Goal: Use online tool/utility: Utilize a website feature to perform a specific function

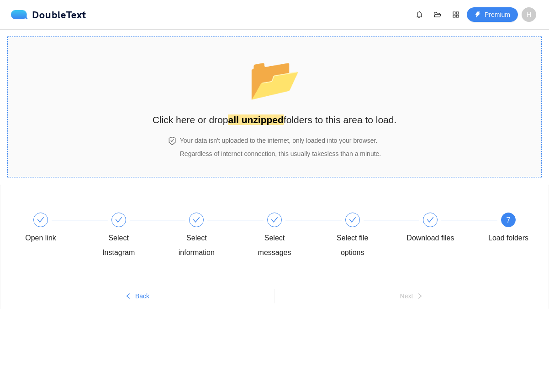
click at [208, 143] on h4 "Your data isn't uploaded to the internet, only loaded into your browser." at bounding box center [280, 141] width 201 height 10
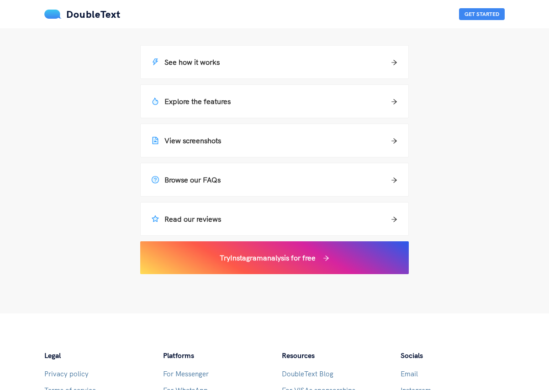
click at [349, 79] on li "See how it works" at bounding box center [274, 61] width 274 height 39
click at [349, 69] on div "See how it works" at bounding box center [274, 62] width 267 height 33
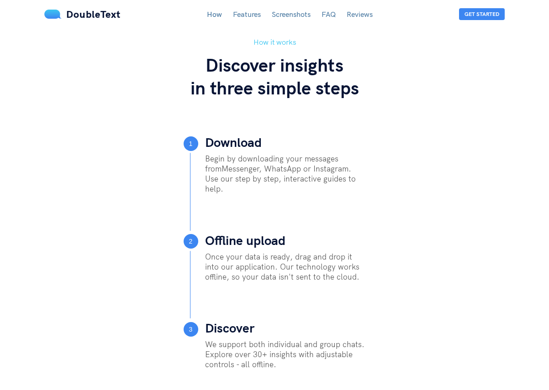
click at [330, 162] on p "Begin by downloading your messages from Messenger, WhatsApp or Instagram . Use …" at bounding box center [285, 174] width 161 height 40
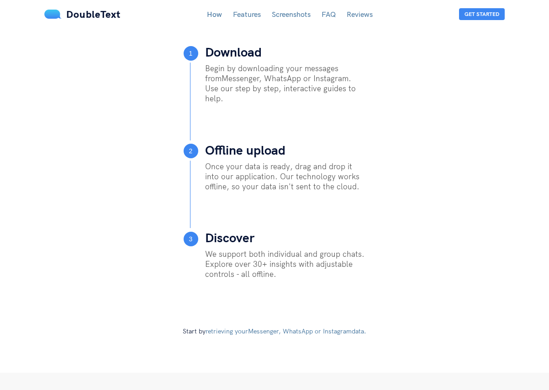
scroll to position [406, 0]
click at [283, 85] on p "Begin by downloading your messages from Messenger, WhatsApp or Instagram . Use …" at bounding box center [285, 83] width 161 height 40
click at [211, 10] on link "How" at bounding box center [214, 14] width 15 height 9
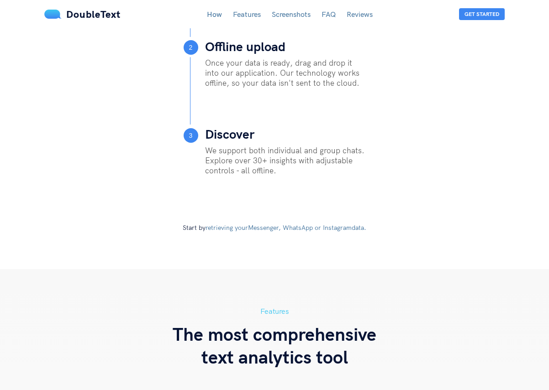
scroll to position [515, 0]
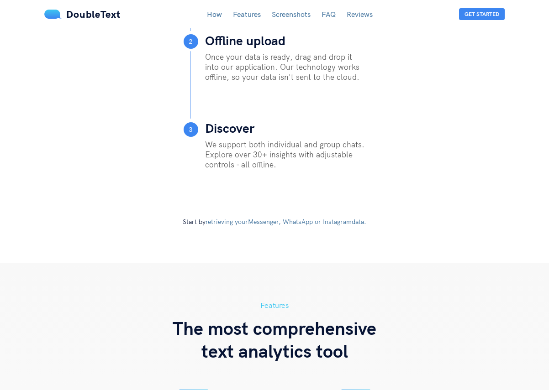
click at [259, 218] on link "retrieving your Messenger, WhatsApp or Instagram data." at bounding box center [285, 222] width 161 height 8
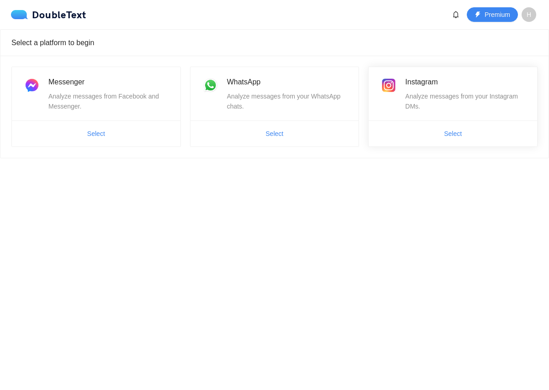
click at [422, 141] on span "Select" at bounding box center [452, 133] width 168 height 15
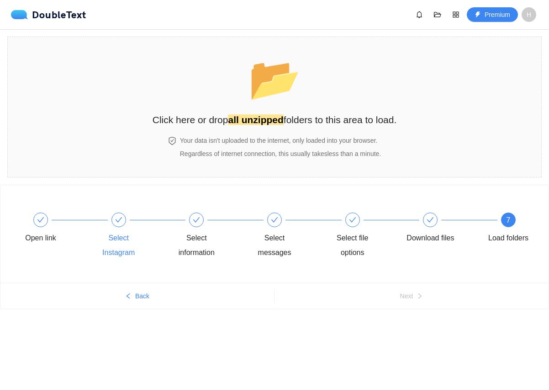
click at [117, 247] on div "Select Instagram" at bounding box center [118, 245] width 53 height 29
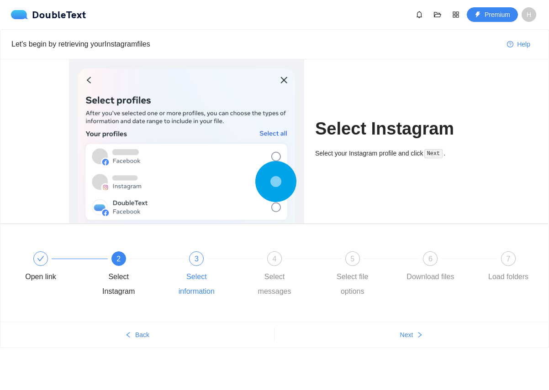
click at [191, 278] on div "Select information" at bounding box center [196, 284] width 53 height 29
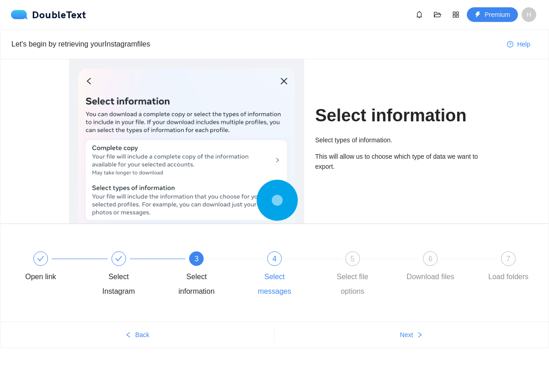
click at [255, 284] on div "Select messages" at bounding box center [274, 284] width 53 height 29
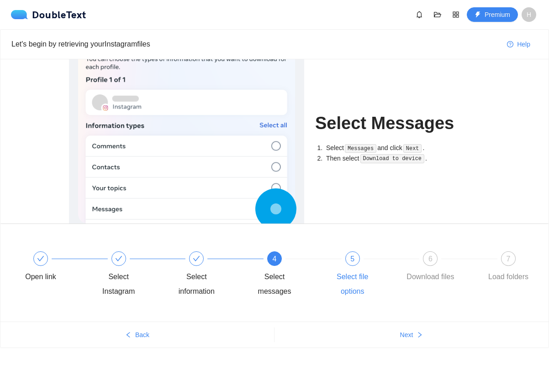
click at [333, 283] on div "Select file options" at bounding box center [352, 284] width 53 height 29
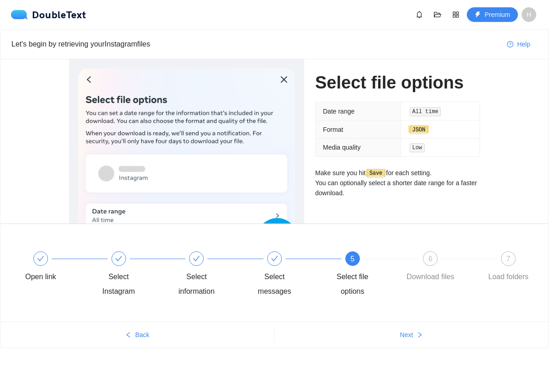
click at [429, 285] on div "6 Download files" at bounding box center [442, 274] width 78 height 47
click at [429, 263] on span "6" at bounding box center [430, 259] width 4 height 8
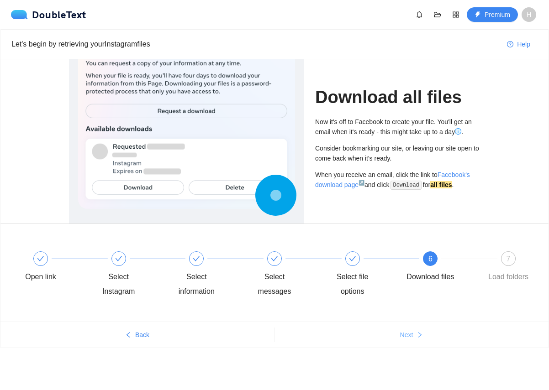
click at [391, 338] on button "Next" at bounding box center [411, 335] width 274 height 15
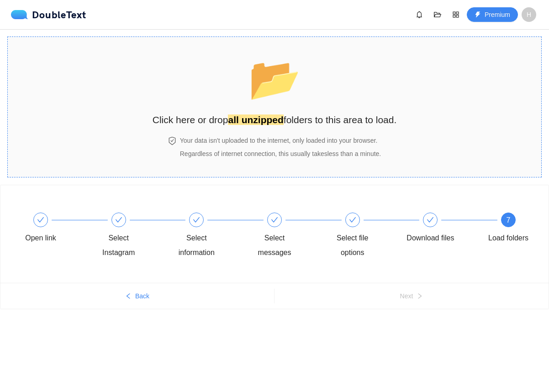
click at [304, 78] on div "📂 Click here or drop all unzipped folders to this area to load." at bounding box center [274, 86] width 244 height 81
click at [211, 105] on div "📂 Click here or drop all unzipped folders to this area to load." at bounding box center [274, 86] width 244 height 81
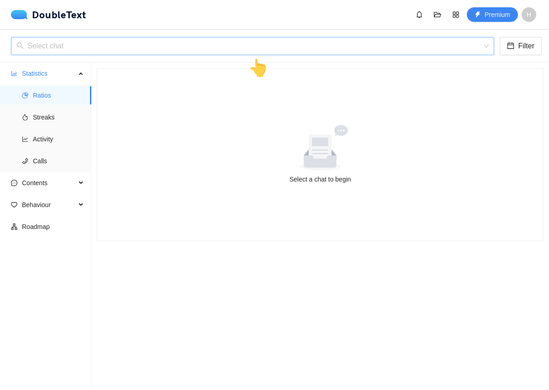
click at [115, 42] on input "search" at bounding box center [249, 45] width 466 height 17
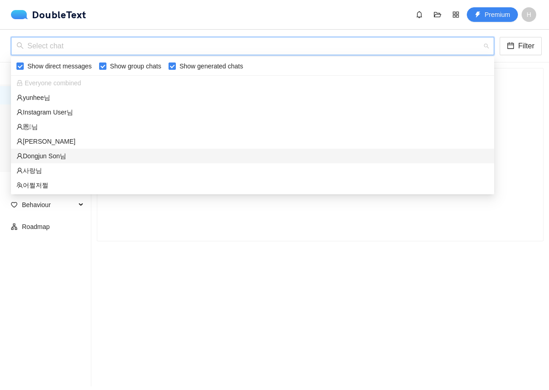
click at [59, 155] on div "Dongjun Son님" at bounding box center [252, 156] width 472 height 10
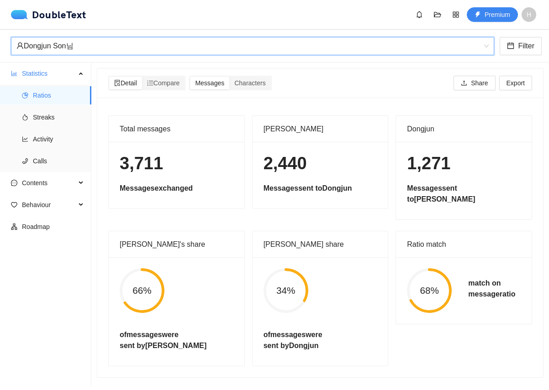
click at [212, 45] on div "Dongjun Son님" at bounding box center [248, 45] width 464 height 17
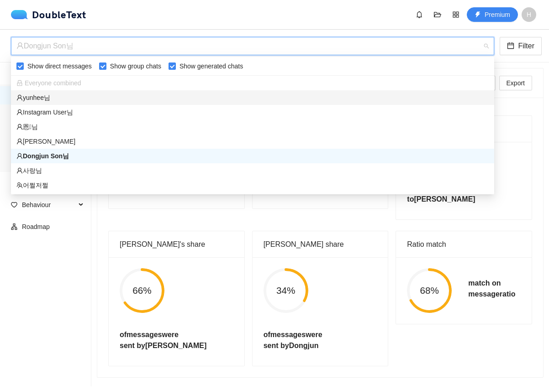
click at [186, 99] on div "yunhee님" at bounding box center [252, 98] width 472 height 10
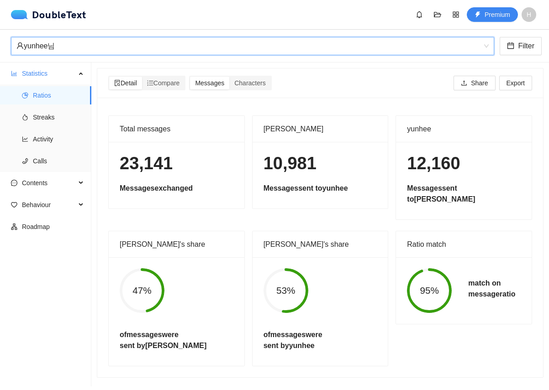
click at [192, 48] on div "yunhee님" at bounding box center [248, 45] width 464 height 17
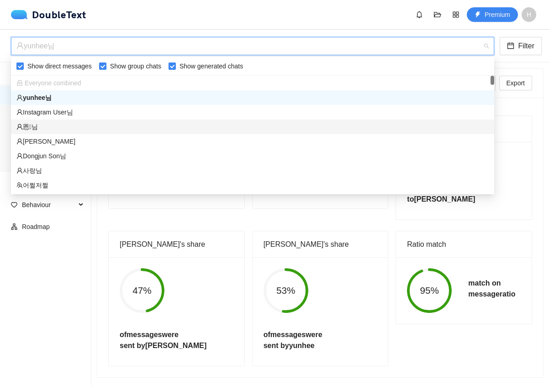
click at [175, 126] on div "恩님" at bounding box center [252, 127] width 472 height 10
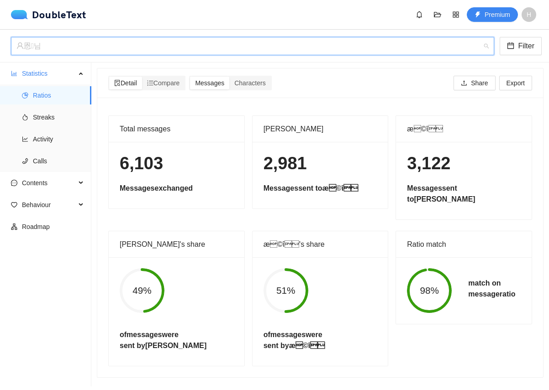
click at [175, 49] on div "恩님" at bounding box center [248, 45] width 464 height 17
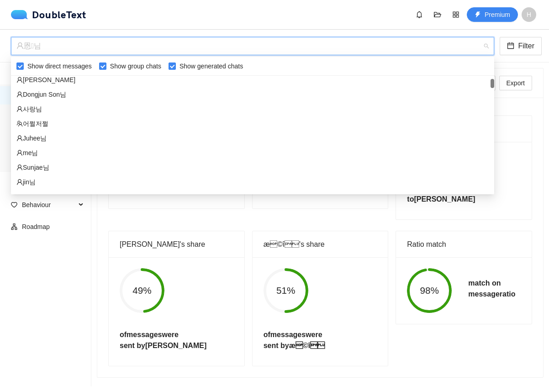
scroll to position [62, 0]
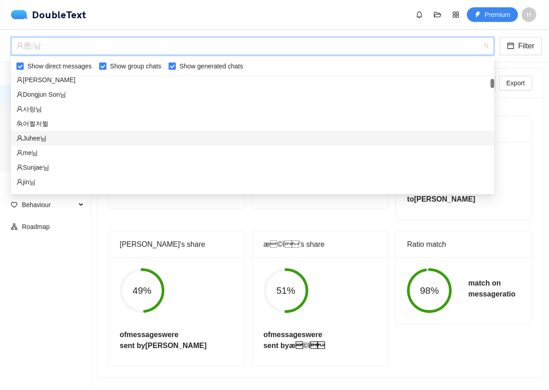
click at [149, 136] on div "Juhee님" at bounding box center [252, 138] width 472 height 10
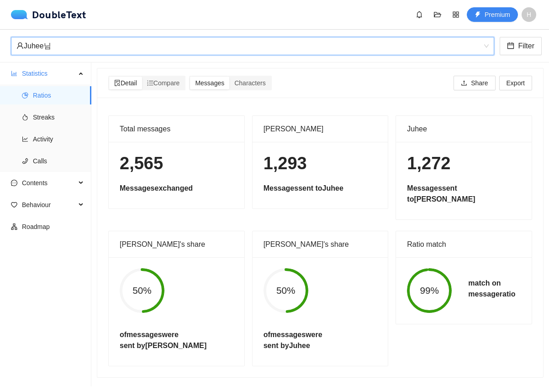
click at [161, 47] on div "Juhee님" at bounding box center [248, 45] width 464 height 17
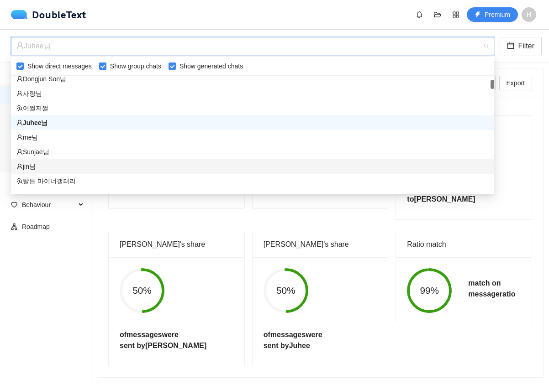
scroll to position [68, 0]
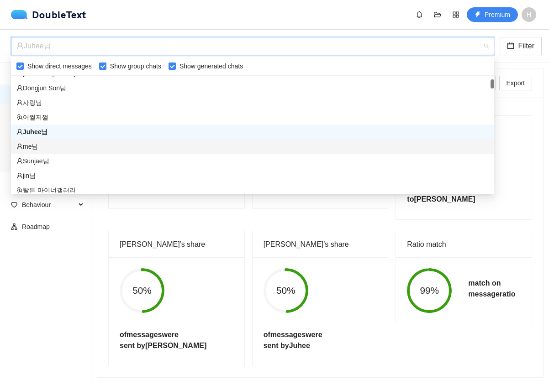
click at [111, 147] on div "me님" at bounding box center [252, 146] width 472 height 10
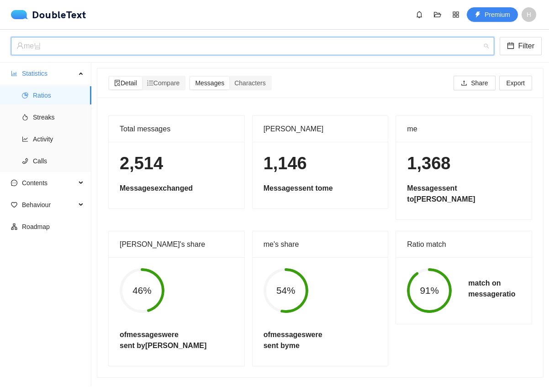
click at [129, 49] on div "me님" at bounding box center [248, 45] width 464 height 17
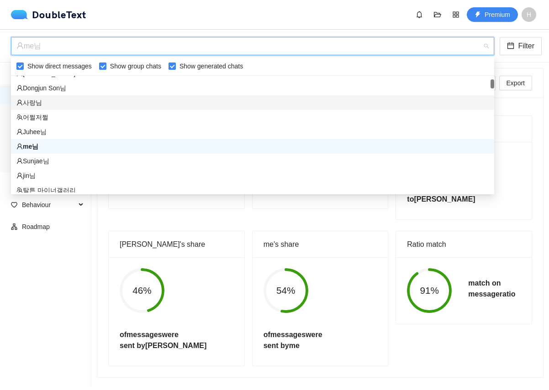
click at [106, 102] on div "사랑님" at bounding box center [252, 103] width 472 height 10
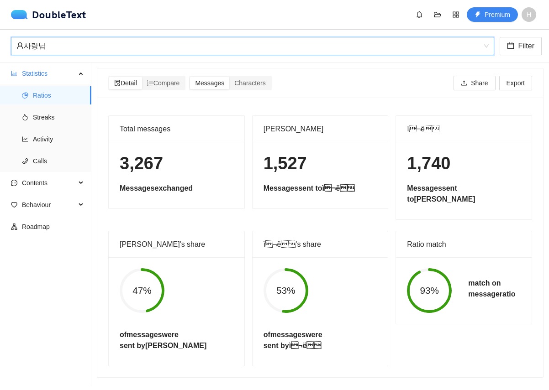
click at [125, 57] on div "사랑님 사랑님 Filter" at bounding box center [274, 46] width 549 height 33
click at [121, 47] on div "사랑님" at bounding box center [248, 45] width 464 height 17
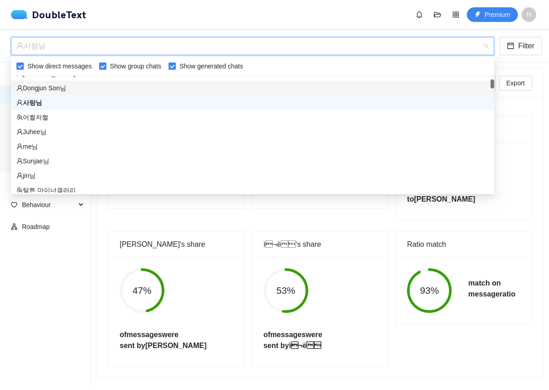
click at [107, 88] on div "Dongjun Son님" at bounding box center [252, 88] width 472 height 10
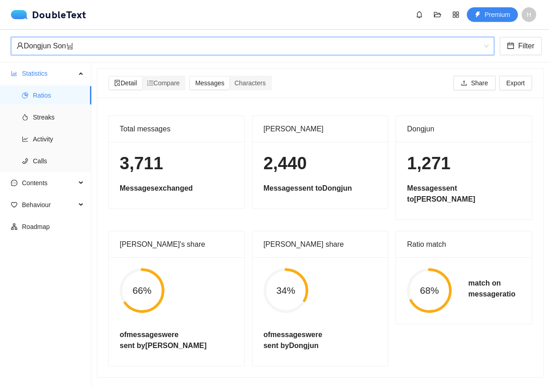
click at [112, 57] on div "Dongjun_Son님 Dongjun Son님 Filter" at bounding box center [274, 46] width 549 height 33
click at [110, 46] on div "Dongjun Son님" at bounding box center [248, 45] width 464 height 17
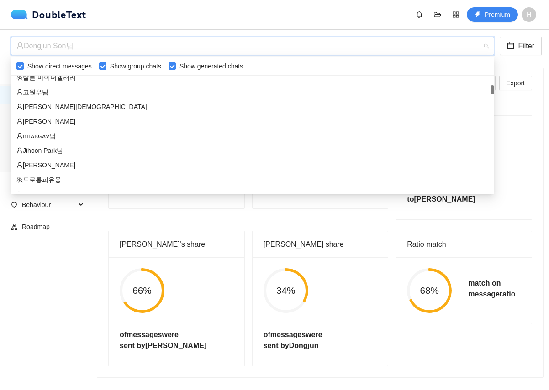
scroll to position [181, 0]
drag, startPoint x: 110, startPoint y: 85, endPoint x: 107, endPoint y: 82, distance: 4.9
click at [107, 82] on div "탈튼 마이너갤러리 고원우님 [PERSON_NAME][DEMOGRAPHIC_DATA] [PERSON_NAME] ʙʜᴀʀɢᴀᴠ님 Jihoon Pa…" at bounding box center [252, 143] width 483 height 146
click at [107, 82] on div "탈튼 마이너갤러리" at bounding box center [252, 77] width 472 height 10
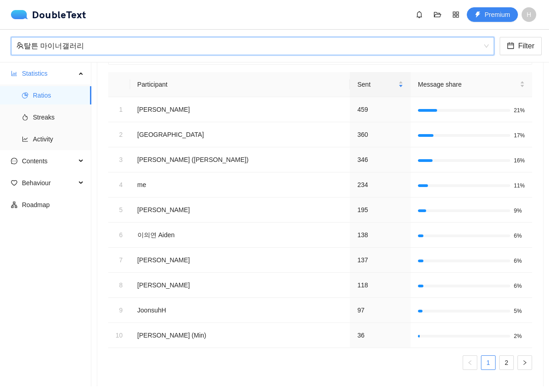
scroll to position [103, 0]
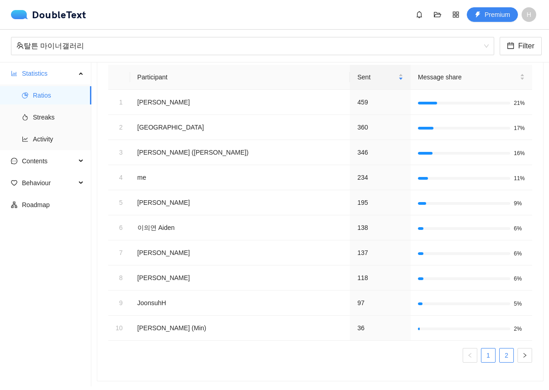
click at [502, 356] on link "2" at bounding box center [506, 356] width 14 height 14
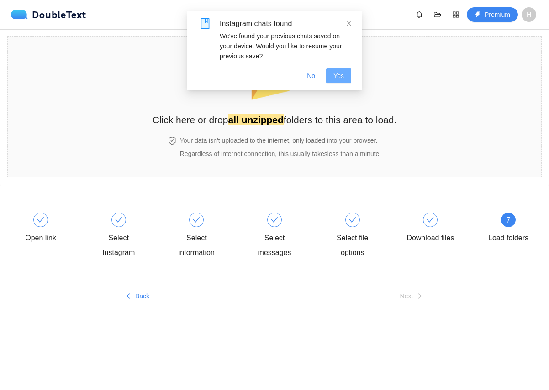
click at [341, 78] on span "Yes" at bounding box center [338, 76] width 10 height 10
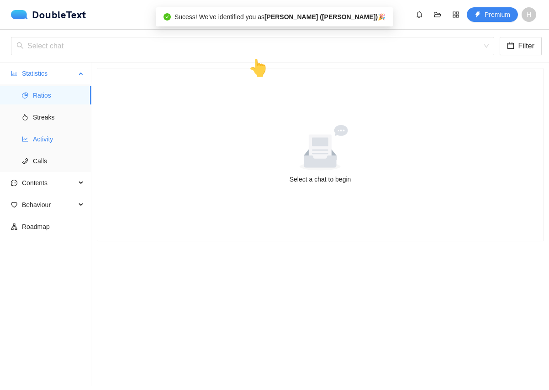
click at [50, 144] on span "Activity" at bounding box center [58, 139] width 51 height 18
click at [45, 119] on span "Streaks" at bounding box center [58, 117] width 51 height 18
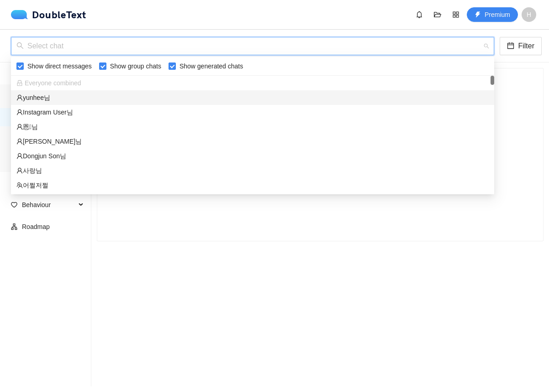
click at [99, 46] on input "search" at bounding box center [249, 45] width 466 height 17
click at [71, 95] on div "yunhee님" at bounding box center [252, 98] width 472 height 10
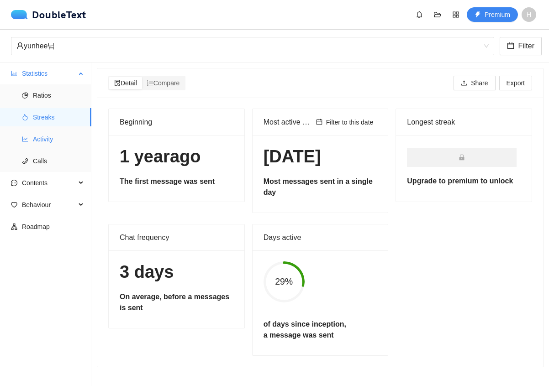
click at [55, 133] on span "Activity" at bounding box center [58, 139] width 51 height 18
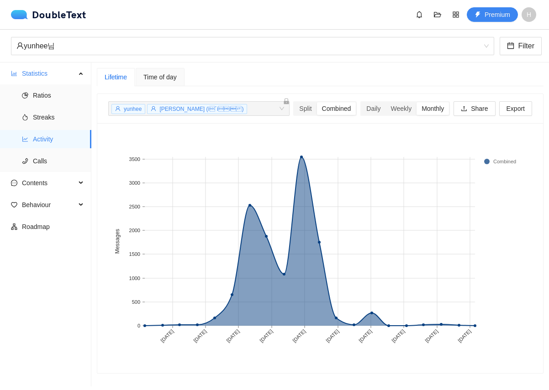
click at [172, 73] on div "Time of day" at bounding box center [159, 77] width 33 height 10
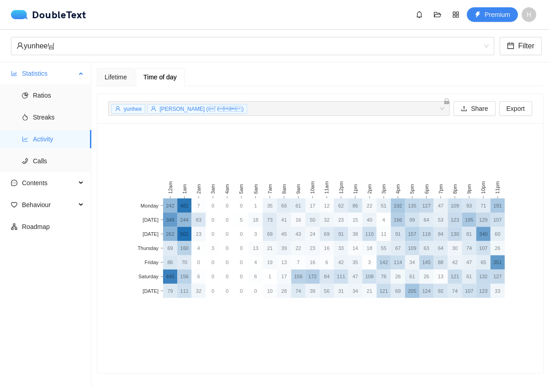
click at [78, 148] on span "Activity" at bounding box center [58, 139] width 51 height 18
click at [73, 155] on span "Calls" at bounding box center [58, 161] width 51 height 18
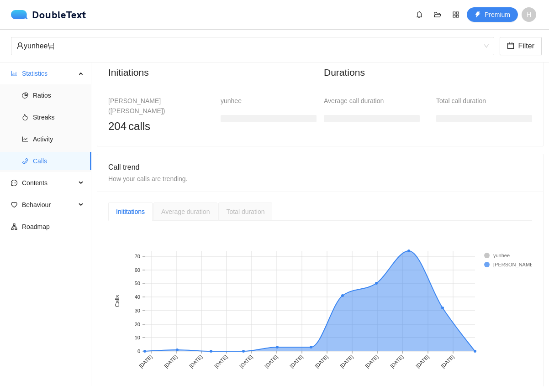
scroll to position [111, 0]
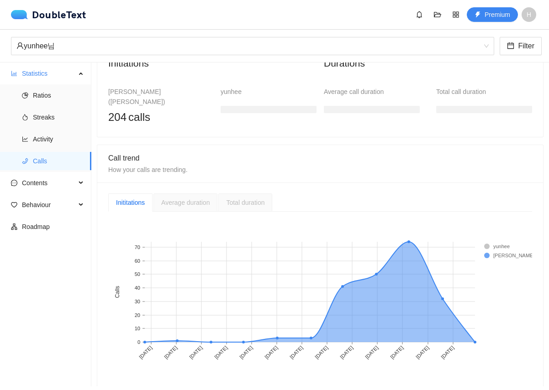
click at [189, 203] on div "Inititations Average duration Total duration 6 Sep 2023 30 Sep 2023 23 Oct 2023…" at bounding box center [320, 286] width 424 height 185
click at [188, 199] on span "Average duration" at bounding box center [185, 202] width 48 height 7
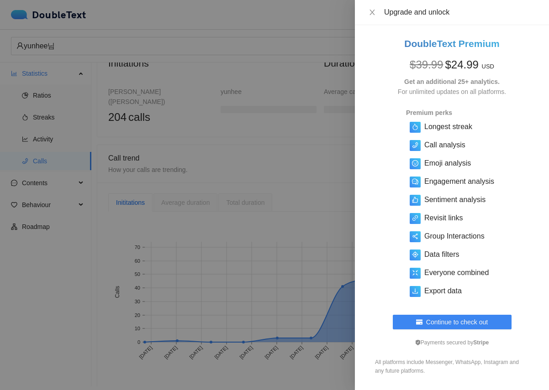
click at [219, 193] on div at bounding box center [274, 195] width 549 height 390
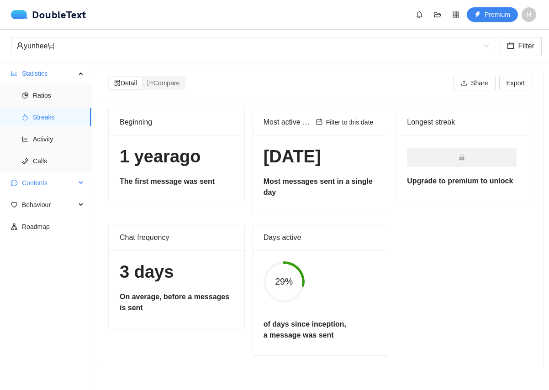
click at [44, 193] on li "Contents" at bounding box center [45, 184] width 91 height 20
click at [44, 184] on span "Contents" at bounding box center [49, 183] width 54 height 18
click at [42, 207] on span "Word Cloud" at bounding box center [58, 205] width 51 height 18
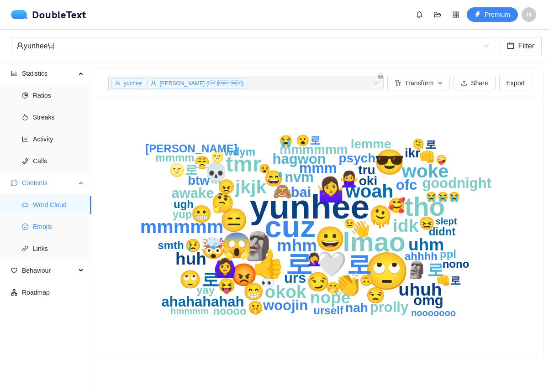
click at [49, 221] on span "Emojis" at bounding box center [58, 227] width 51 height 18
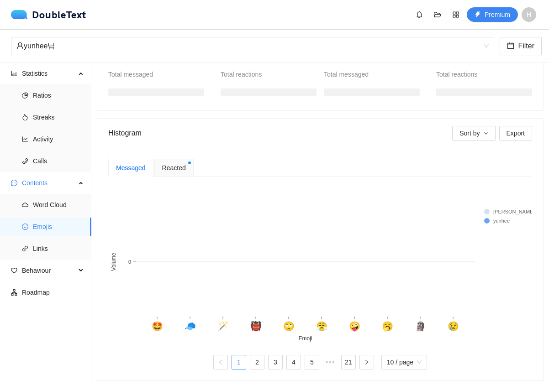
scroll to position [116, 0]
click at [183, 164] on span "Reacted" at bounding box center [174, 168] width 24 height 10
click at [133, 172] on div "Messaged" at bounding box center [131, 168] width 30 height 10
click at [139, 45] on div "yunhee님" at bounding box center [248, 45] width 464 height 17
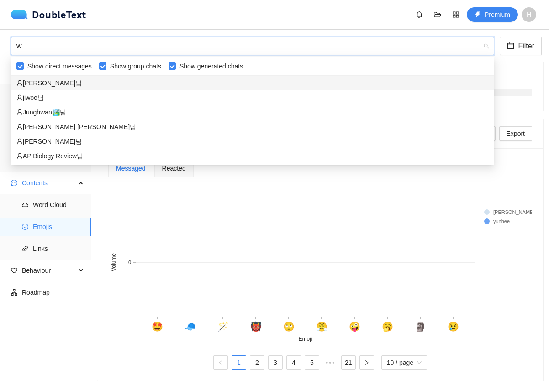
scroll to position [0, 0]
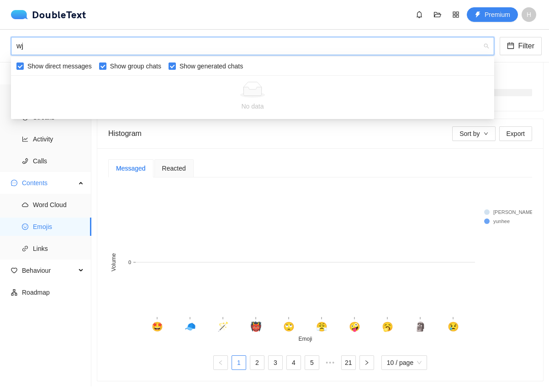
type input "w"
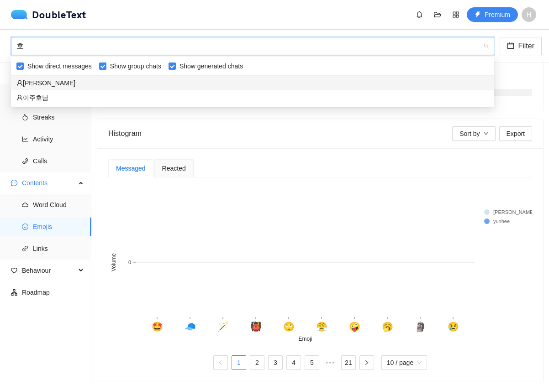
type input "ㅎ"
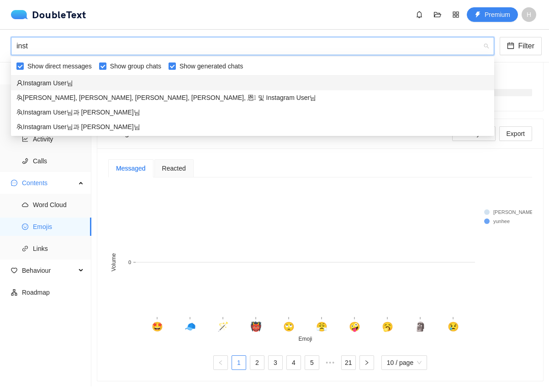
type input "insta"
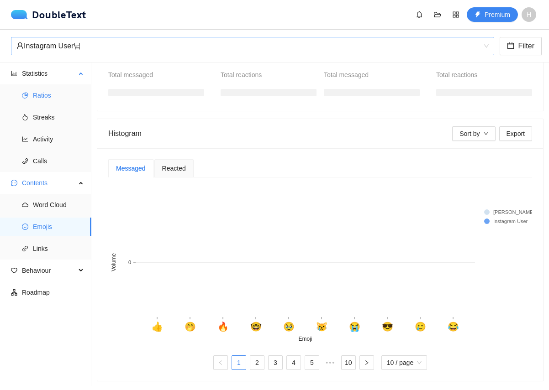
click at [41, 104] on span "Ratios" at bounding box center [58, 95] width 51 height 18
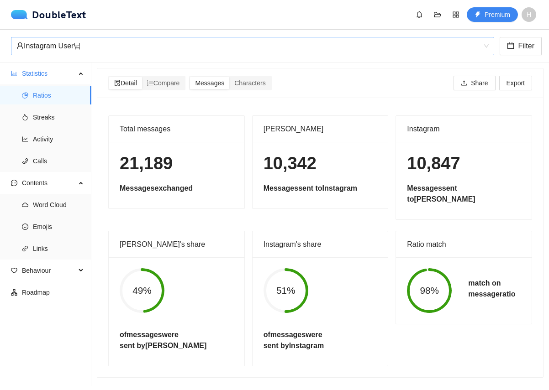
click at [113, 41] on div "Instagram User님" at bounding box center [248, 45] width 464 height 17
click at [48, 111] on span "Streaks" at bounding box center [58, 117] width 51 height 18
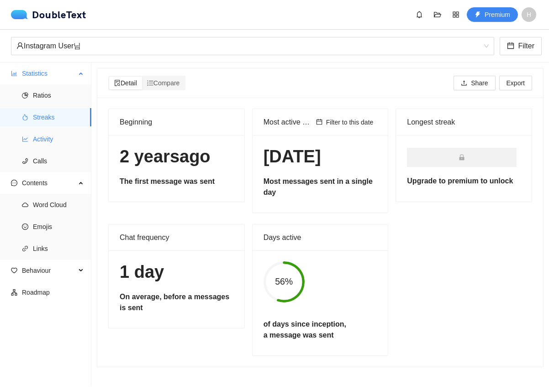
click at [49, 138] on span "Activity" at bounding box center [58, 139] width 51 height 18
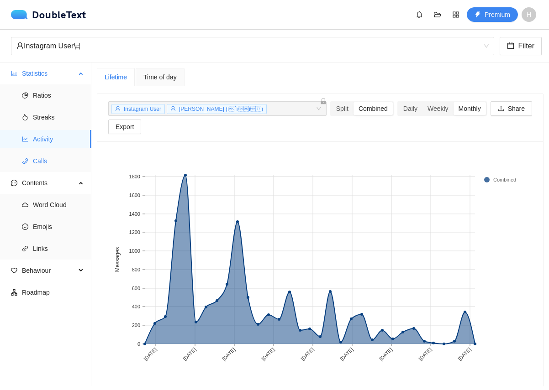
click at [51, 154] on span "Calls" at bounding box center [58, 161] width 51 height 18
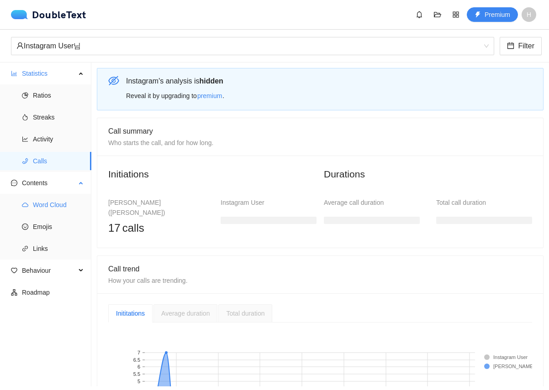
click at [52, 203] on span "Word Cloud" at bounding box center [58, 205] width 51 height 18
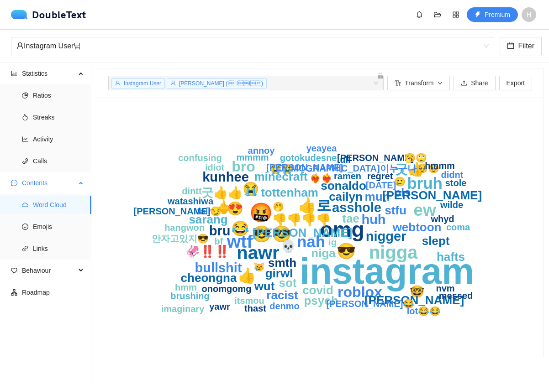
click at [36, 215] on ul "Word Cloud Emojis Links" at bounding box center [45, 227] width 91 height 66
click at [37, 220] on span "Emojis" at bounding box center [58, 227] width 51 height 18
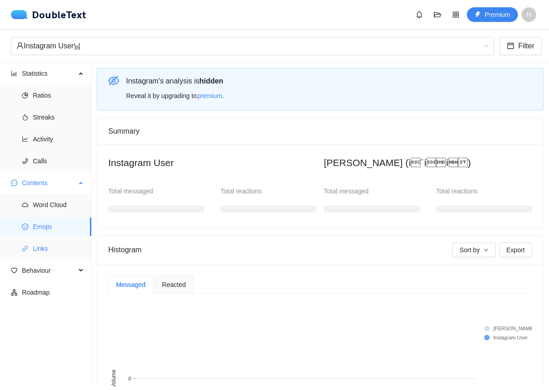
click at [45, 247] on span "Links" at bounding box center [58, 249] width 51 height 18
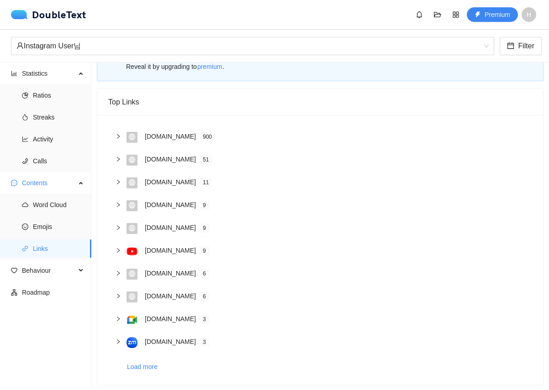
scroll to position [34, 0]
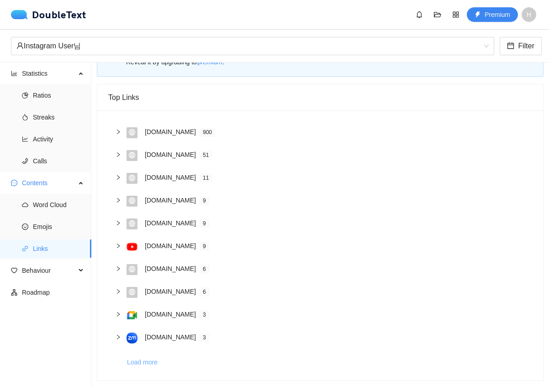
click at [136, 362] on span "Load more" at bounding box center [142, 362] width 31 height 10
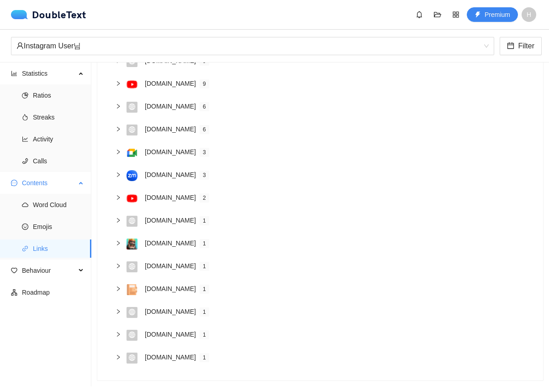
click at [52, 241] on span "Links" at bounding box center [58, 249] width 51 height 18
click at [43, 267] on span "Behaviour" at bounding box center [49, 271] width 54 height 18
click at [48, 294] on span "Engagement" at bounding box center [58, 292] width 51 height 18
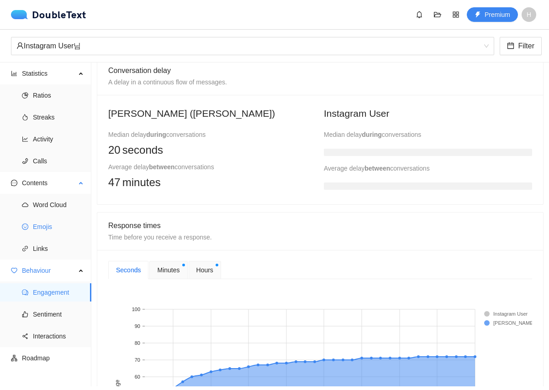
click at [53, 227] on span "Emojis" at bounding box center [58, 227] width 51 height 18
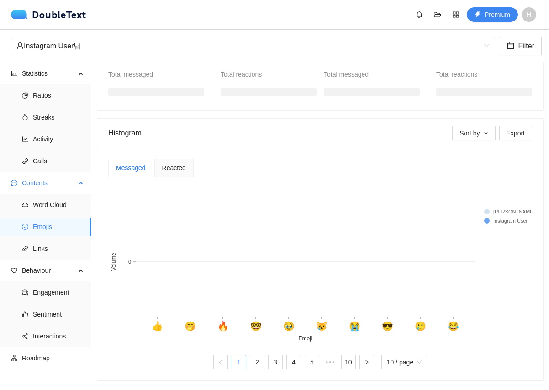
scroll to position [117, 0]
click at [42, 293] on span "Engagement" at bounding box center [58, 292] width 51 height 18
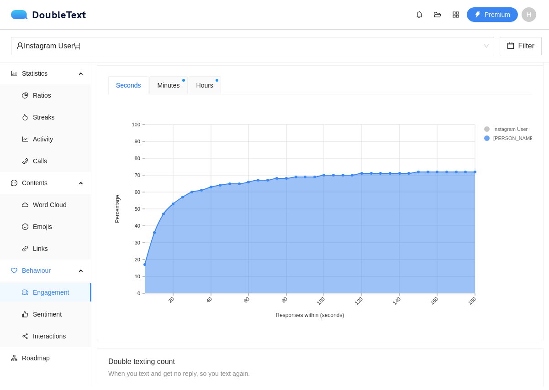
scroll to position [383, 0]
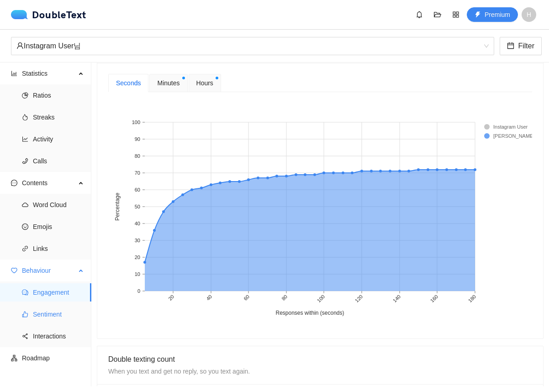
click at [54, 316] on span "Sentiment" at bounding box center [58, 314] width 51 height 18
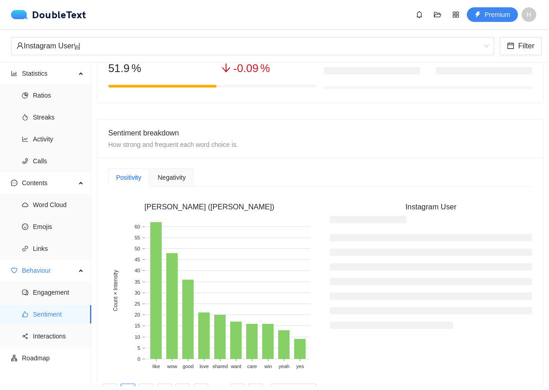
scroll to position [234, 0]
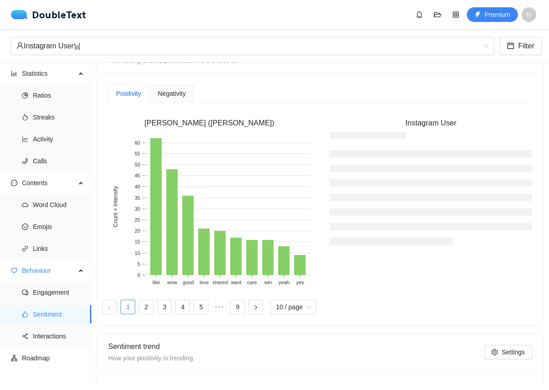
click at [185, 98] on div "Negativity" at bounding box center [171, 94] width 28 height 10
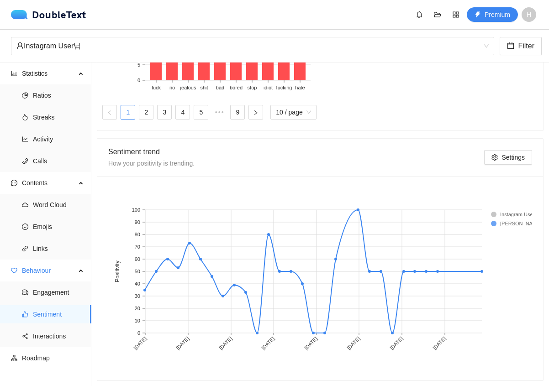
scroll to position [422, 0]
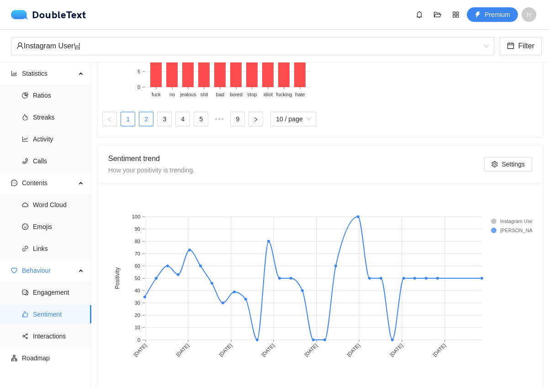
click at [147, 117] on link "2" at bounding box center [146, 119] width 14 height 14
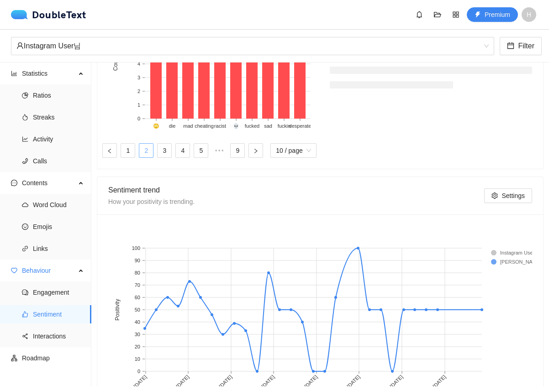
scroll to position [389, 0]
click at [154, 150] on ul "1 2 3 4 5 ••• 9 10 / page" at bounding box center [209, 151] width 202 height 15
click at [164, 151] on link "3" at bounding box center [164, 152] width 14 height 14
click at [180, 155] on link "4" at bounding box center [183, 152] width 14 height 14
click at [199, 154] on ul "1 2 3 4 5 6 ••• 9 10 / page" at bounding box center [209, 151] width 202 height 15
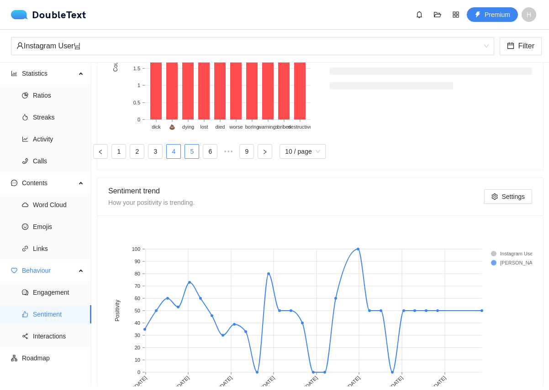
click at [194, 154] on link "5" at bounding box center [192, 152] width 14 height 14
click at [205, 153] on link "6" at bounding box center [201, 152] width 14 height 14
click at [206, 153] on link "7" at bounding box center [210, 152] width 14 height 14
click at [206, 153] on link "7" at bounding box center [201, 152] width 14 height 14
click at [217, 153] on link "8" at bounding box center [219, 152] width 14 height 14
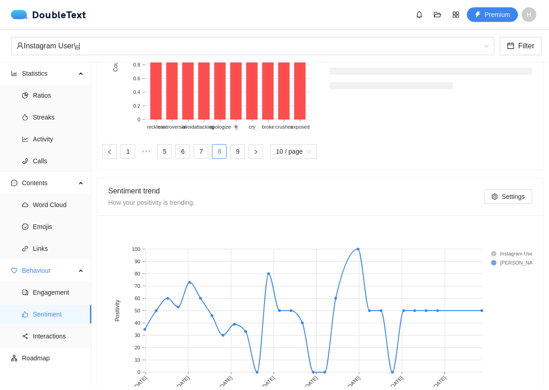
scroll to position [429, 0]
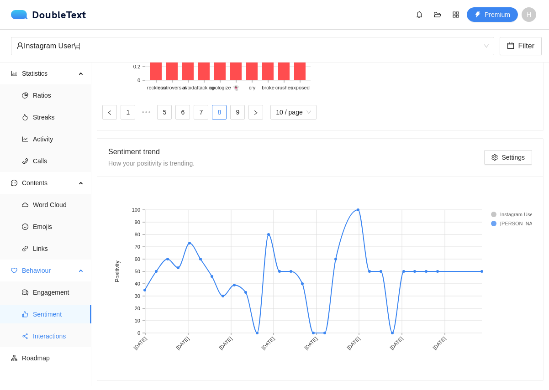
click at [61, 337] on span "Interactions" at bounding box center [58, 336] width 51 height 18
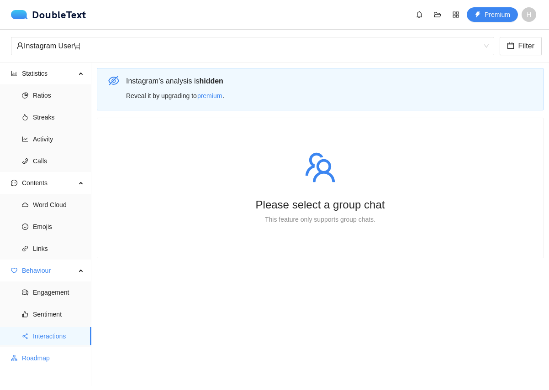
click at [57, 359] on span "Roadmap" at bounding box center [53, 358] width 62 height 18
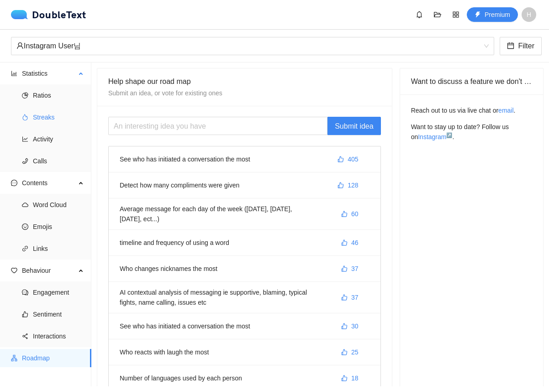
click at [52, 123] on span "Streaks" at bounding box center [58, 117] width 51 height 18
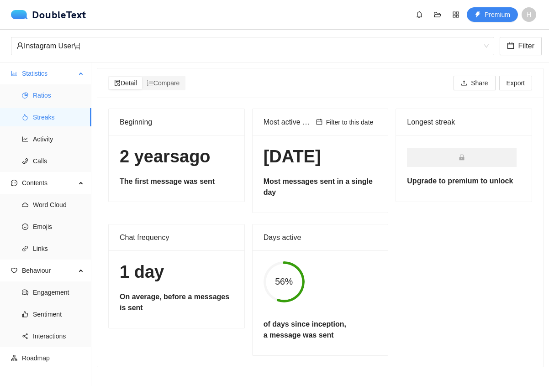
click at [49, 94] on span "Ratios" at bounding box center [58, 95] width 51 height 18
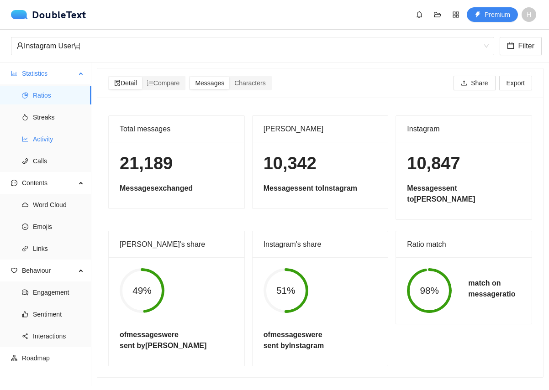
click at [55, 134] on span "Activity" at bounding box center [58, 139] width 51 height 18
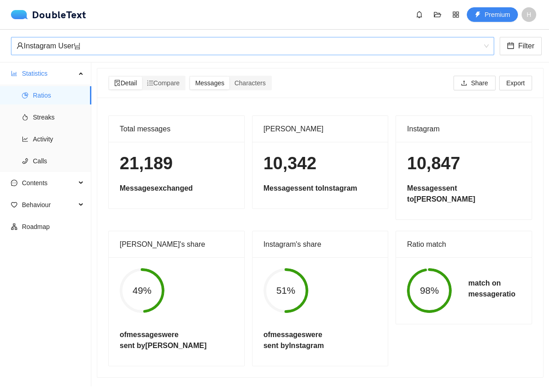
click at [164, 49] on div "Instagram User님" at bounding box center [248, 45] width 464 height 17
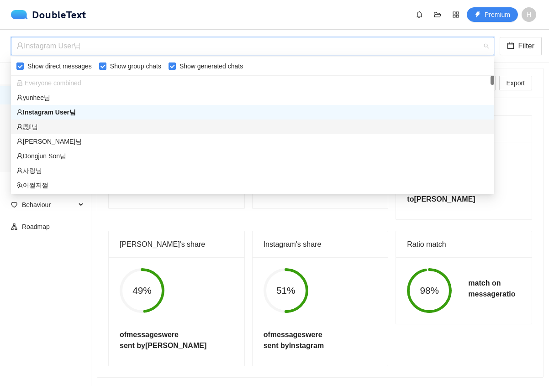
click at [138, 132] on div "恩님" at bounding box center [252, 127] width 483 height 15
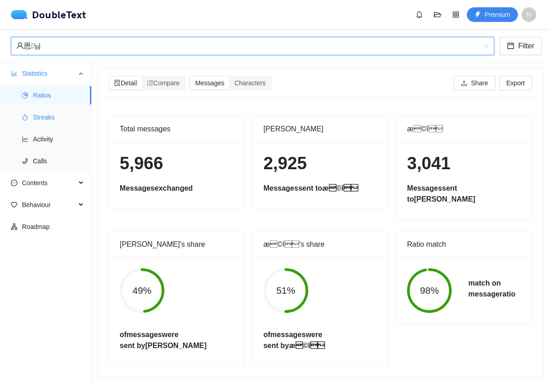
click at [44, 125] on span "Streaks" at bounding box center [58, 117] width 51 height 18
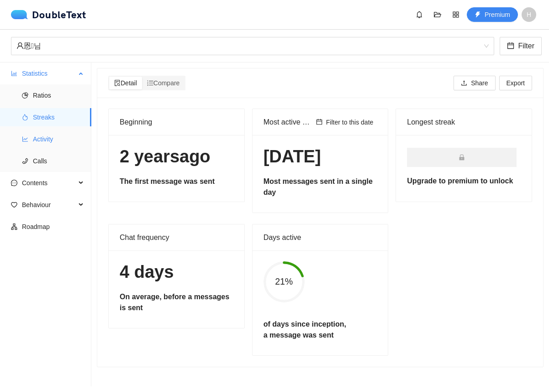
click at [43, 144] on span "Activity" at bounding box center [58, 139] width 51 height 18
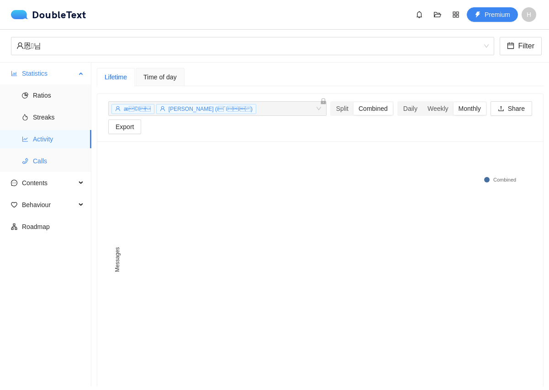
click at [47, 160] on span "Calls" at bounding box center [58, 161] width 51 height 18
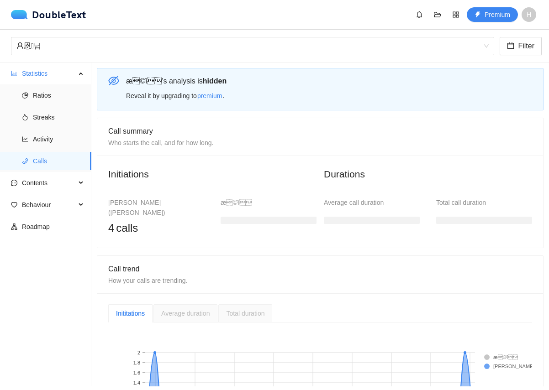
scroll to position [111, 0]
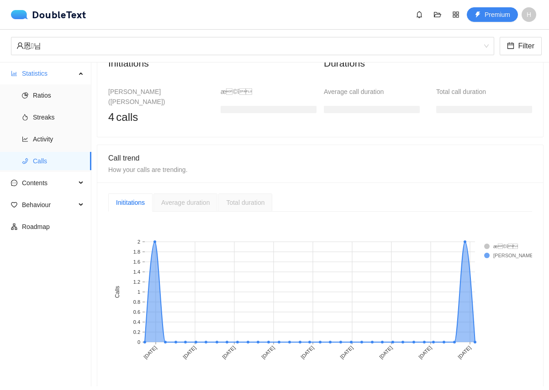
click at [57, 195] on ul "Statistics Ratios Streaks Activity Calls Contents Word Cloud Emojis Links Behav…" at bounding box center [45, 225] width 91 height 324
click at [58, 188] on span "Contents" at bounding box center [49, 183] width 54 height 18
click at [57, 207] on span "Word Cloud" at bounding box center [58, 205] width 51 height 18
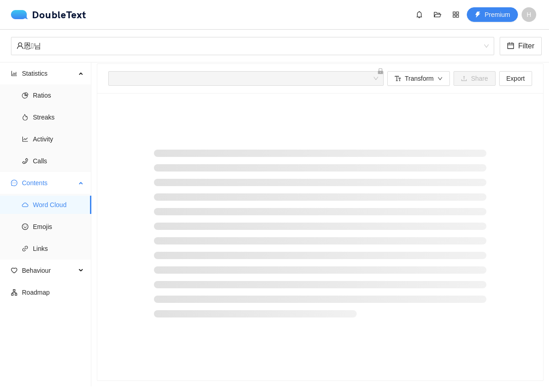
scroll to position [5, 0]
